Goal: Information Seeking & Learning: Learn about a topic

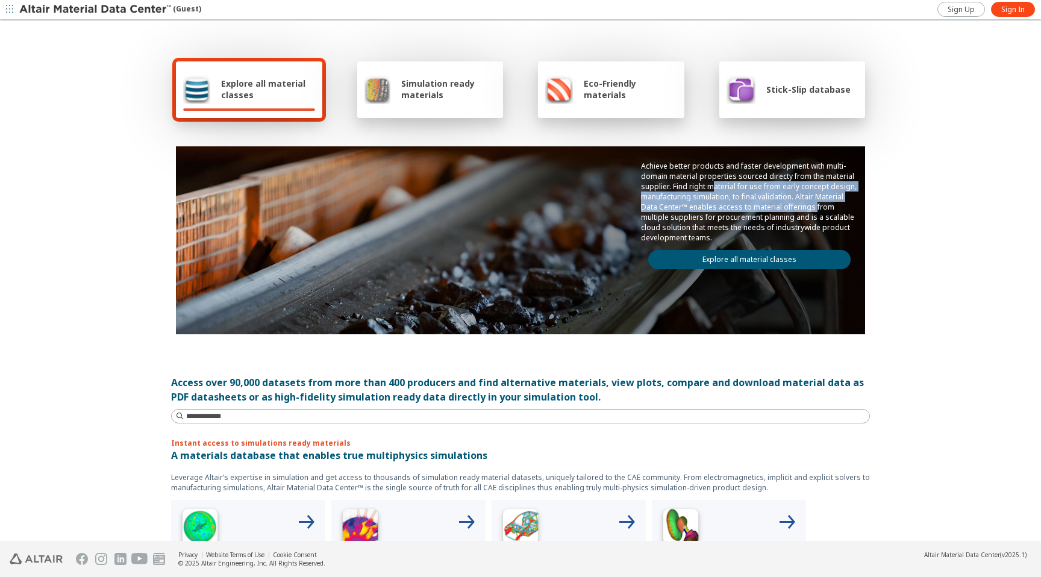
drag, startPoint x: 714, startPoint y: 190, endPoint x: 912, endPoint y: 205, distance: 199.2
click at [814, 210] on p "Achieve better products and faster development with multi-domain material prope…" at bounding box center [749, 202] width 217 height 82
click at [992, 197] on div "Explore all material classes Simulation ready materials Eco-Friendly materials …" at bounding box center [520, 281] width 1041 height 520
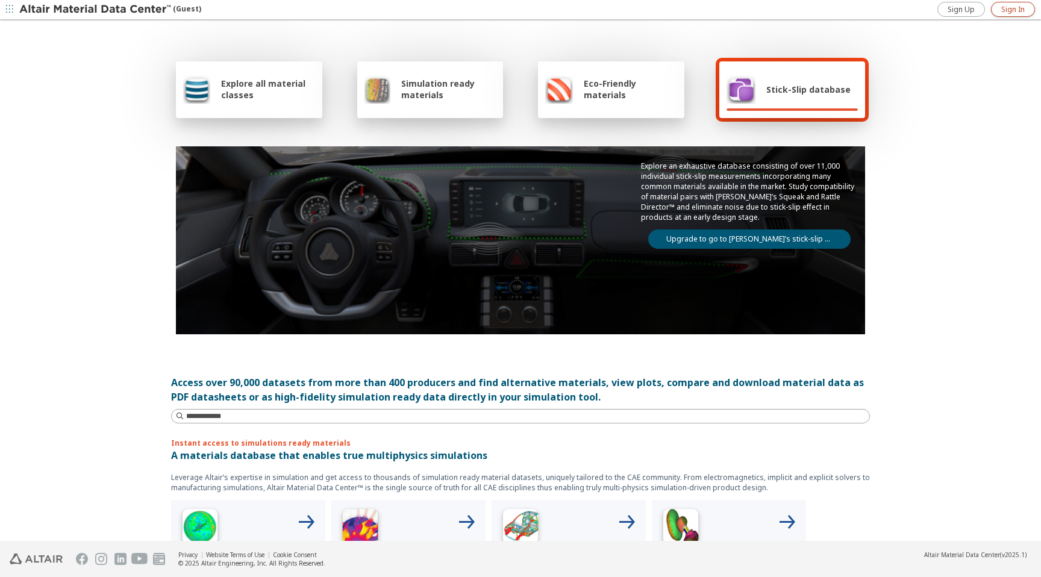
click at [1014, 13] on span "Sign In" at bounding box center [1012, 10] width 23 height 10
click at [900, 202] on div "Explore all material classes Simulation ready materials Eco-Friendly materials …" at bounding box center [520, 281] width 1041 height 520
click at [618, 104] on div "Eco-Friendly materials" at bounding box center [611, 89] width 146 height 57
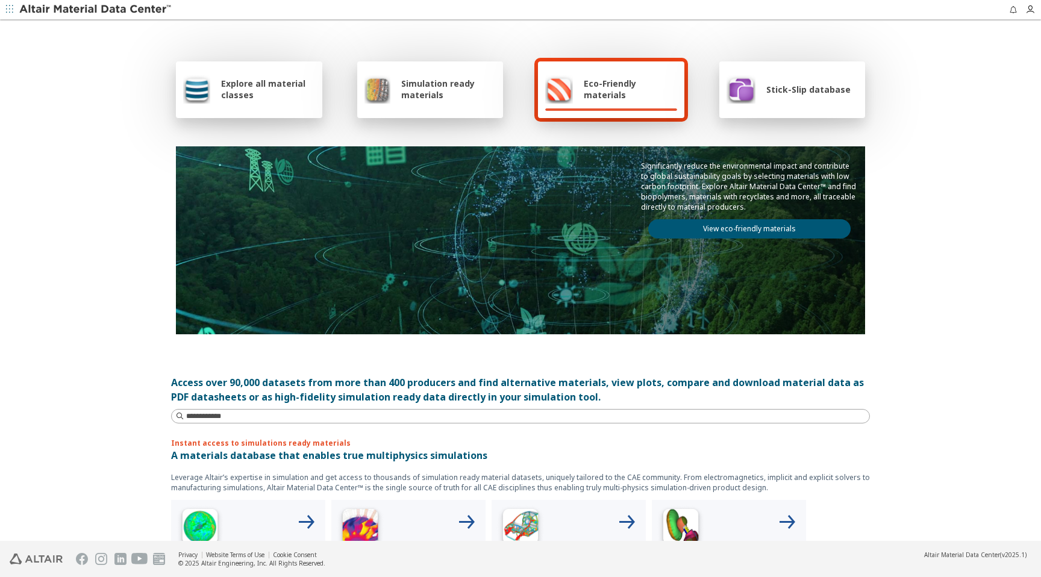
click at [464, 97] on span "Simulation ready materials" at bounding box center [448, 89] width 95 height 23
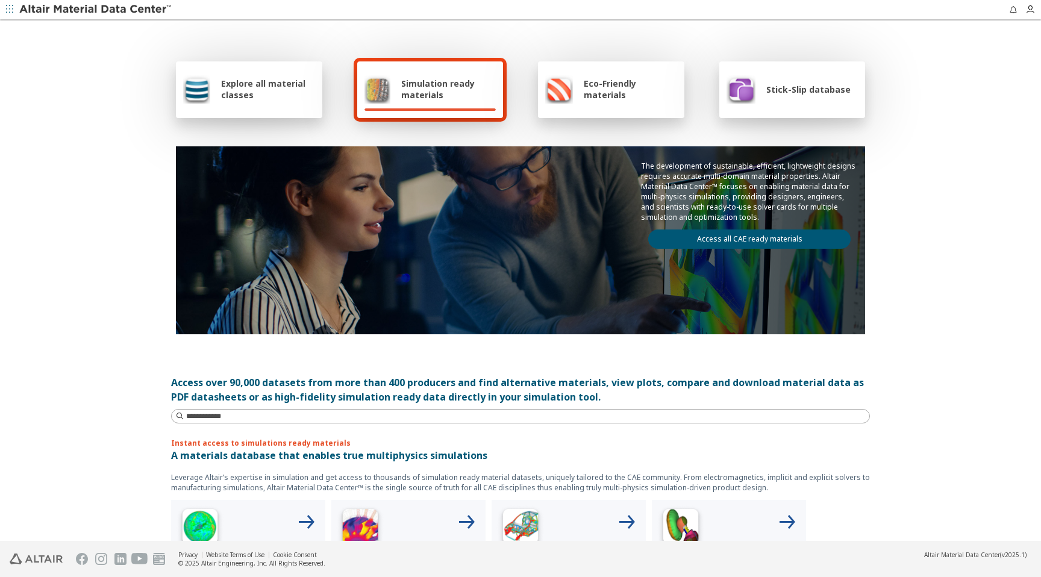
click at [306, 92] on span "Explore all material classes" at bounding box center [268, 89] width 94 height 23
click at [12, 10] on icon "button" at bounding box center [9, 8] width 7 height 7
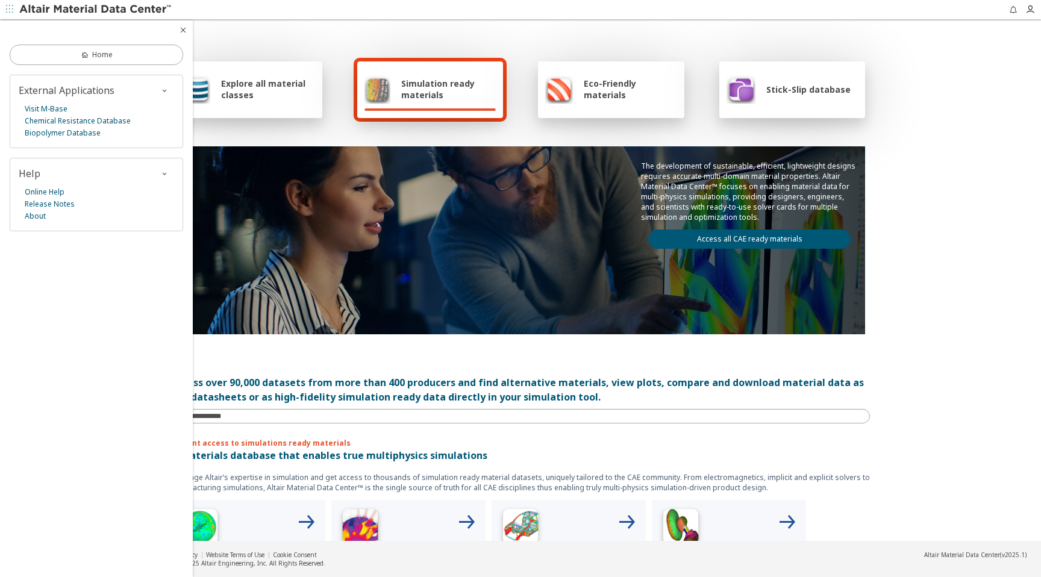
click at [254, 34] on div "Explore all material classes Simulation ready materials Eco-Friendly materials …" at bounding box center [520, 195] width 699 height 349
click at [182, 31] on icon "button" at bounding box center [183, 30] width 10 height 10
